Goal: Information Seeking & Learning: Learn about a topic

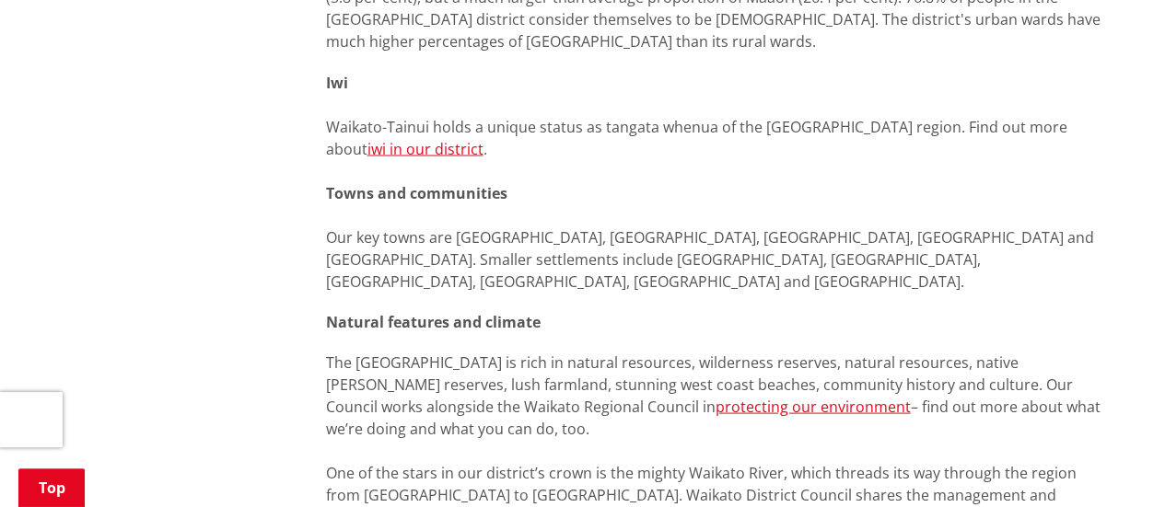
scroll to position [1718, 0]
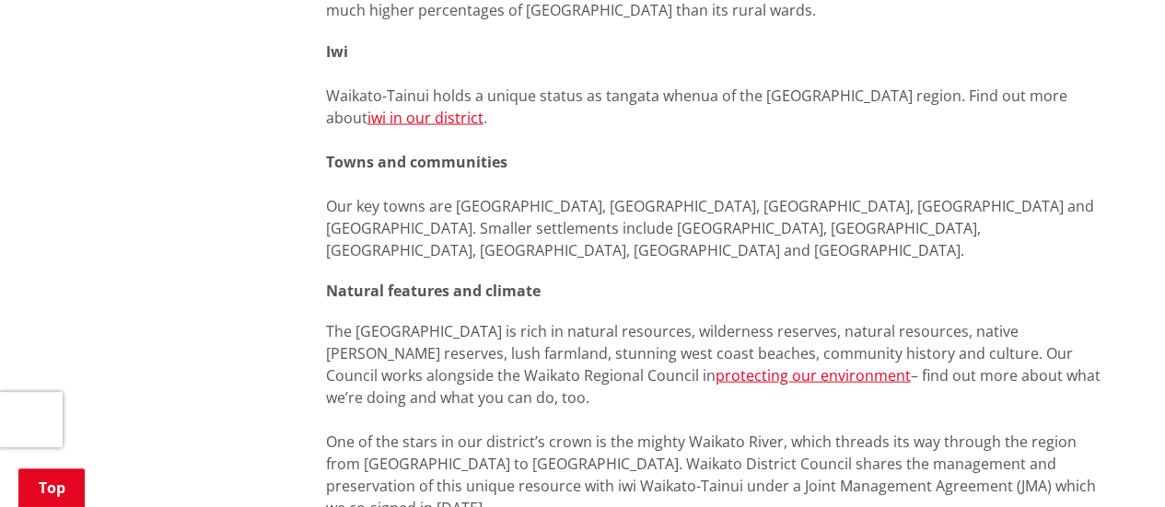
click at [331, 180] on p "Iwi Waikato-Tainui holds a unique status as tangata whenua of the [GEOGRAPHIC_D…" at bounding box center [718, 150] width 784 height 221
click at [320, 181] on div "On this page District snapshot People in the [GEOGRAPHIC_DATA] district Natural…" at bounding box center [718, 254] width 812 height 3201
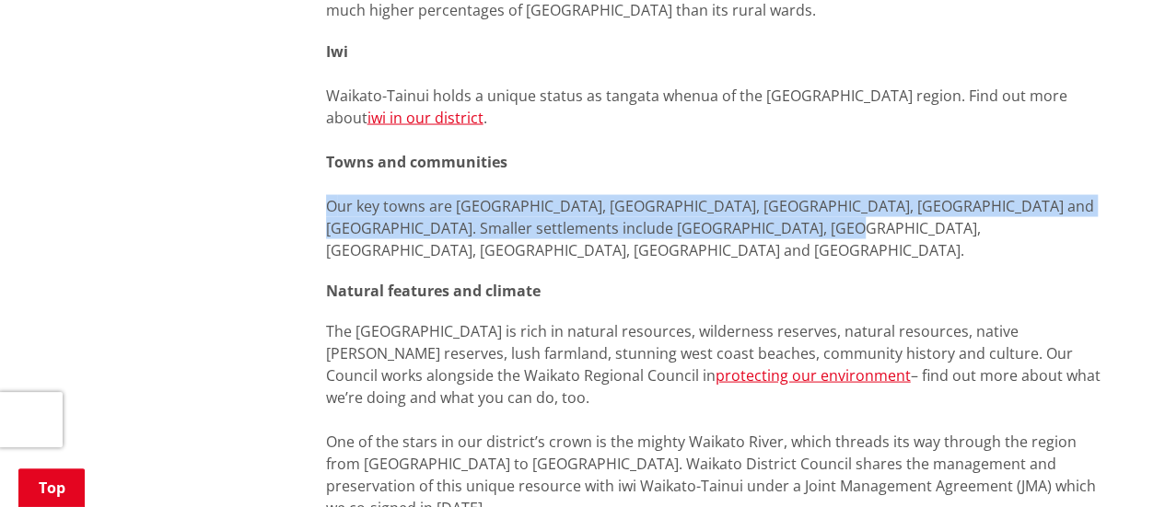
drag, startPoint x: 311, startPoint y: 181, endPoint x: 830, endPoint y: 204, distance: 518.9
click at [830, 204] on div "On this page District snapshot People in the [GEOGRAPHIC_DATA] district Natural…" at bounding box center [718, 254] width 812 height 3201
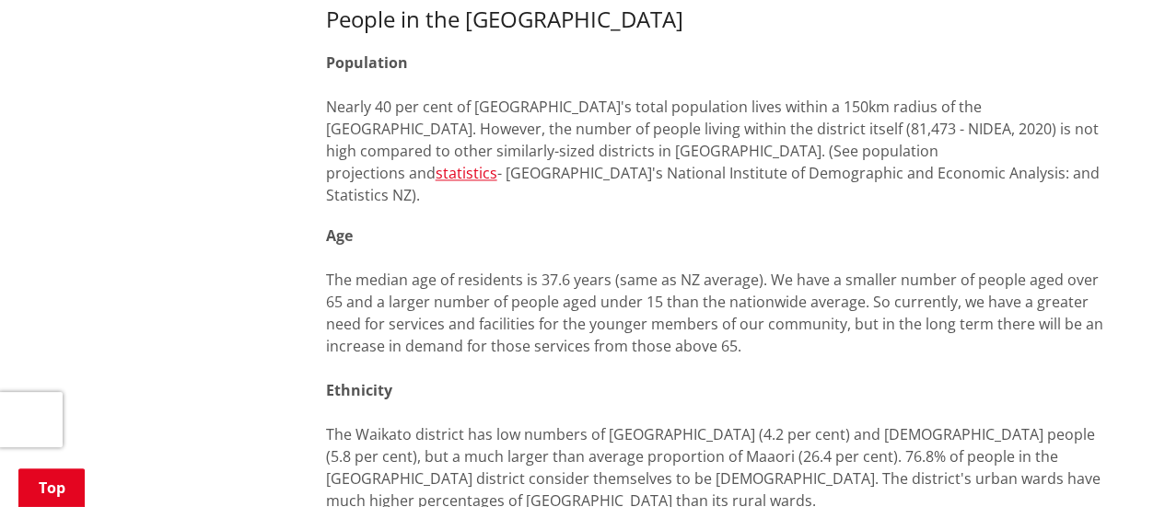
scroll to position [1105, 0]
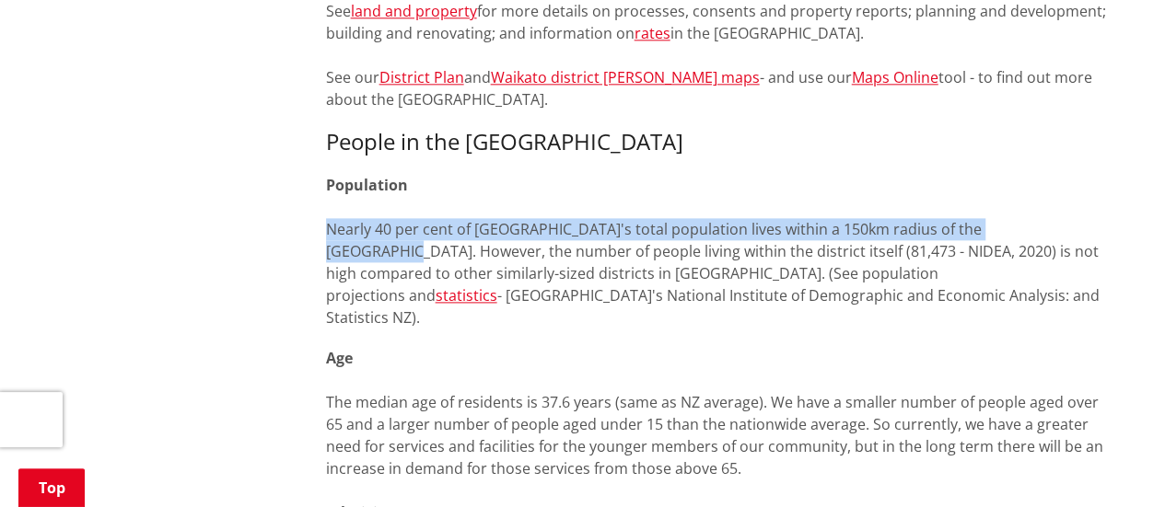
drag, startPoint x: 326, startPoint y: 228, endPoint x: 1033, endPoint y: 224, distance: 707.2
click at [1033, 224] on span "Nearly 40 per cent of [GEOGRAPHIC_DATA]'s total population lives within a 150km…" at bounding box center [712, 262] width 773 height 87
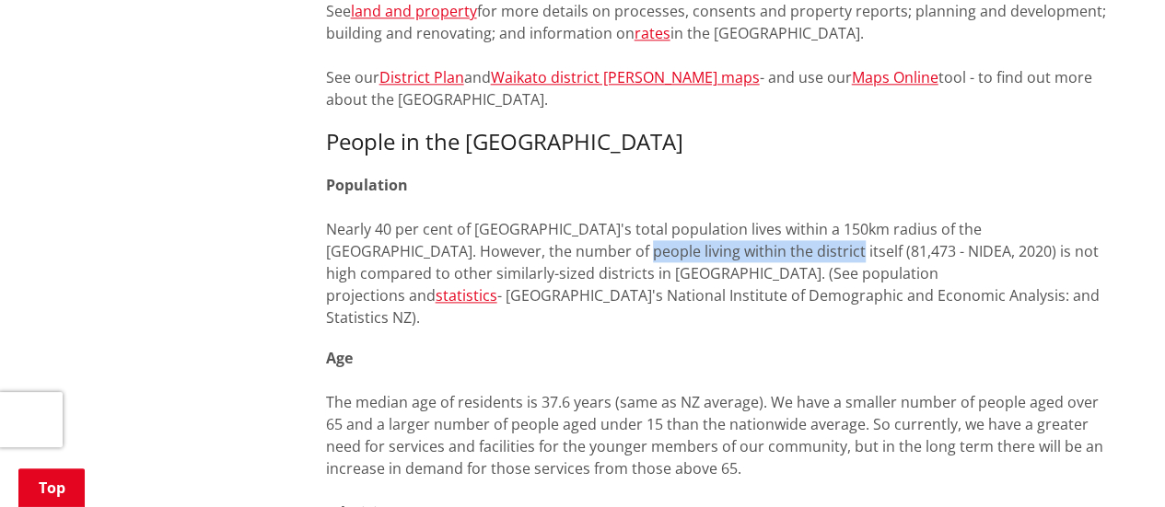
drag, startPoint x: 479, startPoint y: 250, endPoint x: 672, endPoint y: 246, distance: 193.4
click at [672, 246] on span "Nearly 40 per cent of [GEOGRAPHIC_DATA]'s total population lives within a 150km…" at bounding box center [712, 262] width 773 height 87
copy span "living within the district itself"
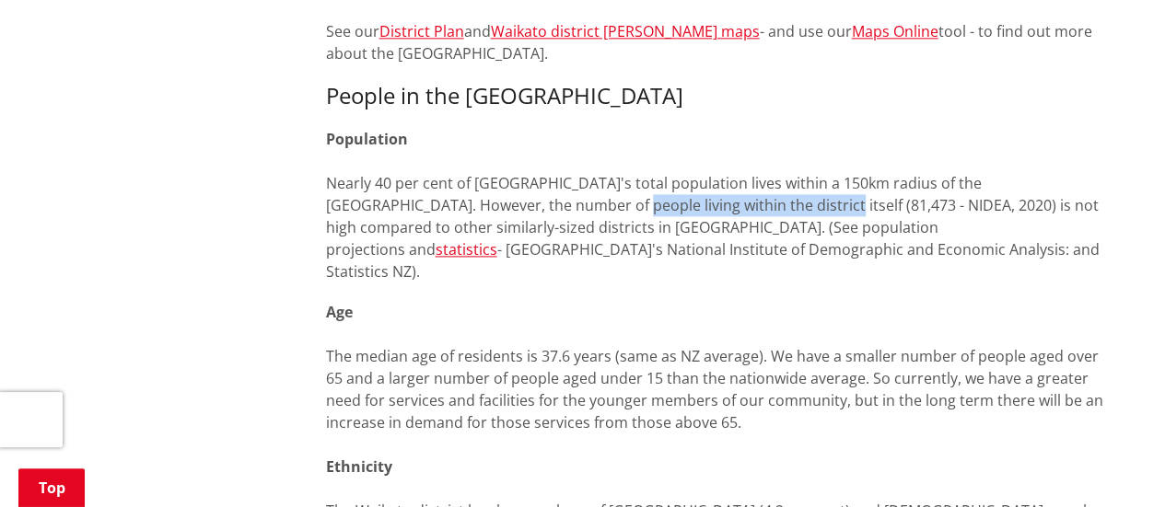
scroll to position [1227, 0]
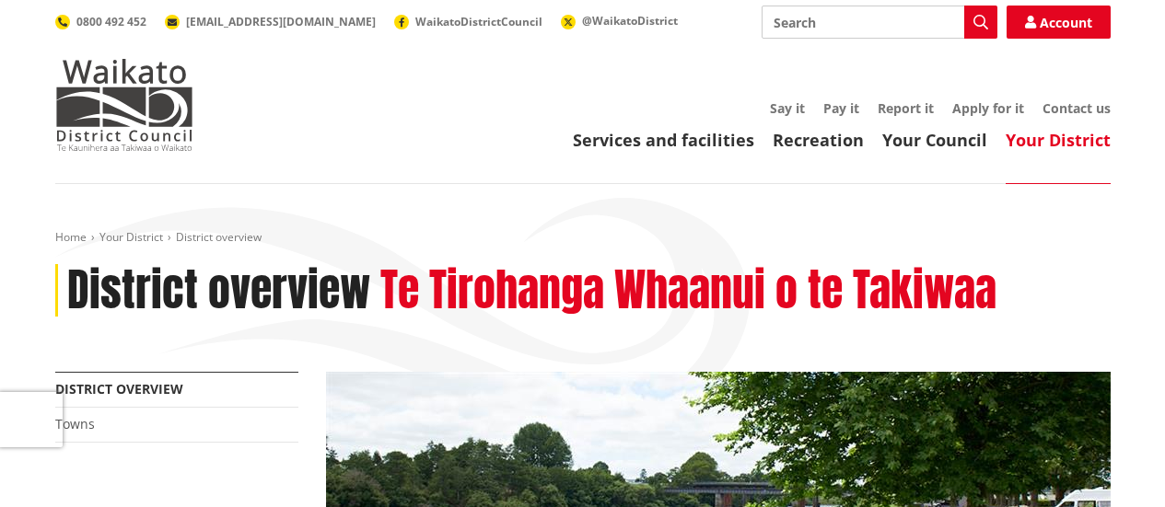
scroll to position [1227, 0]
